Goal: Task Accomplishment & Management: Use online tool/utility

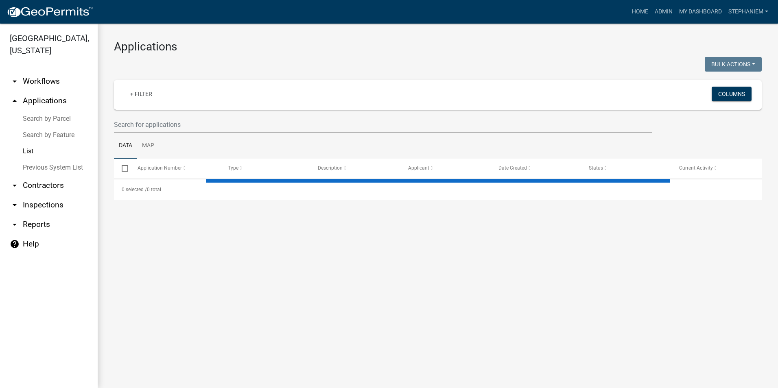
select select "2: 50"
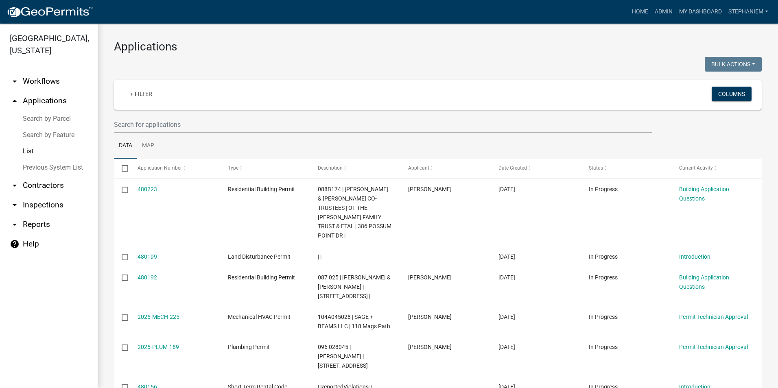
click at [59, 104] on link "arrow_drop_up Applications" at bounding box center [49, 101] width 98 height 20
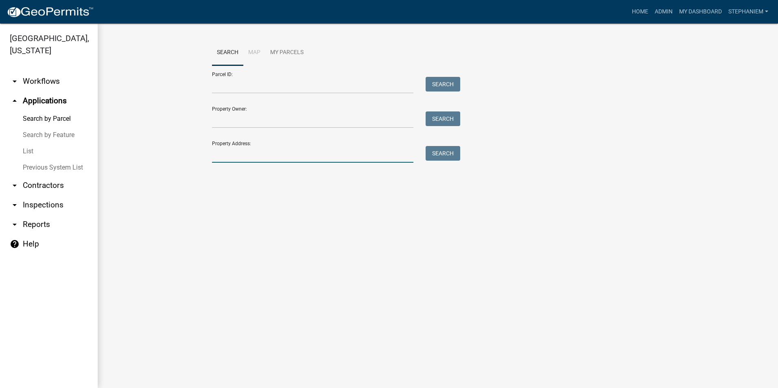
click at [245, 152] on input "Property Address:" at bounding box center [312, 154] width 201 height 17
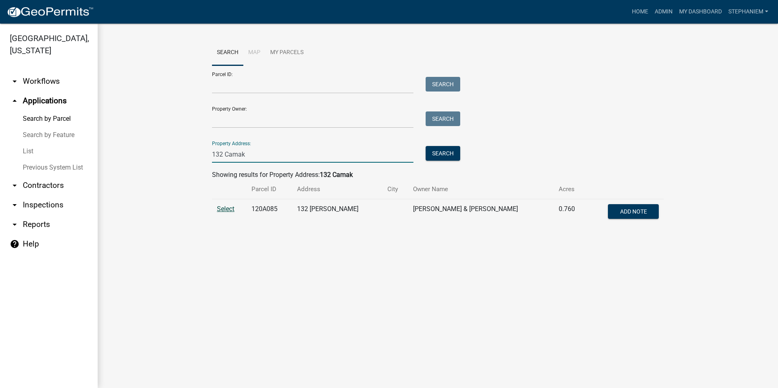
click at [221, 209] on span "Select" at bounding box center [226, 209] width 18 height 8
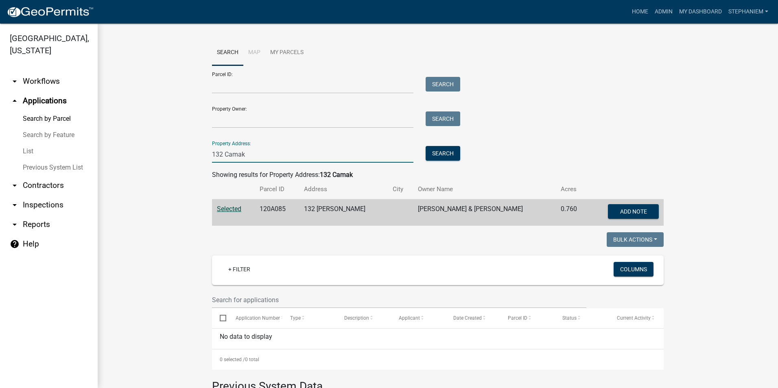
drag, startPoint x: 254, startPoint y: 151, endPoint x: 207, endPoint y: 158, distance: 47.2
click at [207, 158] on div "132 Camak" at bounding box center [313, 154] width 214 height 17
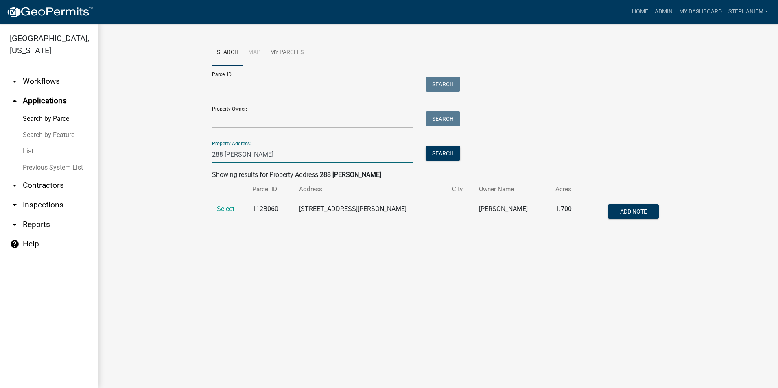
type input "288 [PERSON_NAME]"
click at [235, 212] on td "Select" at bounding box center [229, 212] width 35 height 27
click at [229, 207] on span "Select" at bounding box center [226, 209] width 18 height 8
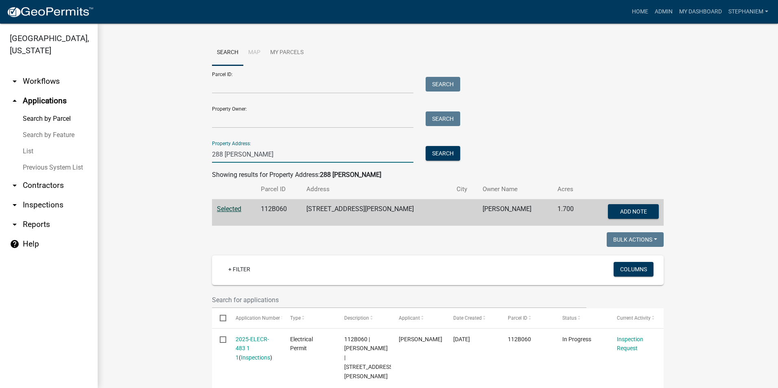
drag, startPoint x: 251, startPoint y: 154, endPoint x: 191, endPoint y: 164, distance: 60.2
click at [191, 164] on wm-workflow-application-search-view "Search Map My Parcels Parcel ID: Search Property Owner: Search Property Address…" at bounding box center [438, 387] width 648 height 694
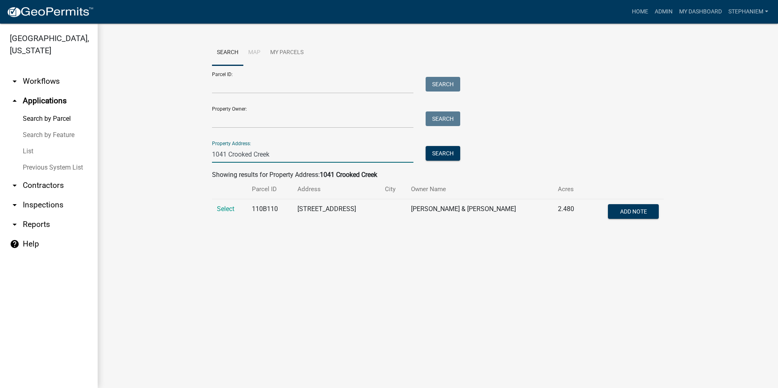
type input "1041 Crooked Creek"
click at [235, 206] on td "Select" at bounding box center [229, 212] width 35 height 27
click at [227, 208] on span "Select" at bounding box center [226, 209] width 18 height 8
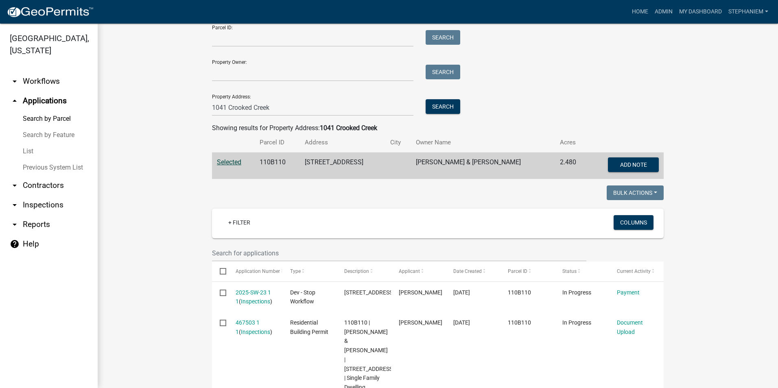
scroll to position [31, 0]
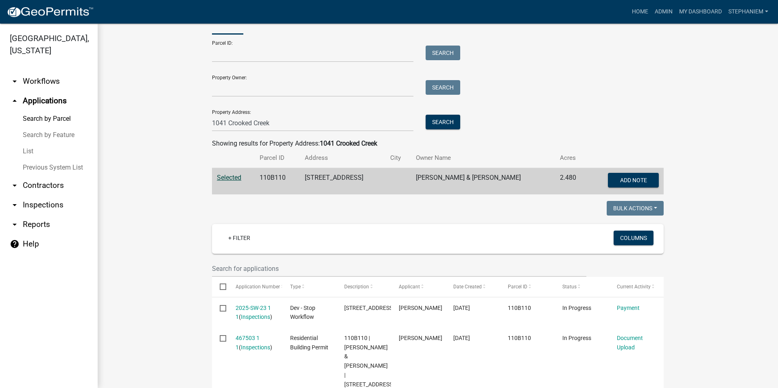
click at [176, 230] on wm-workflow-application-search-view "Search Map My Parcels Parcel ID: Search Property Owner: Search Property Address…" at bounding box center [438, 385] width 648 height 752
